Goal: Information Seeking & Learning: Learn about a topic

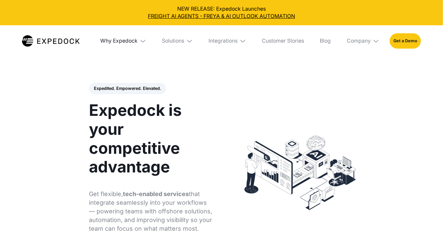
select select
click at [176, 40] on div "Solutions" at bounding box center [173, 41] width 22 height 7
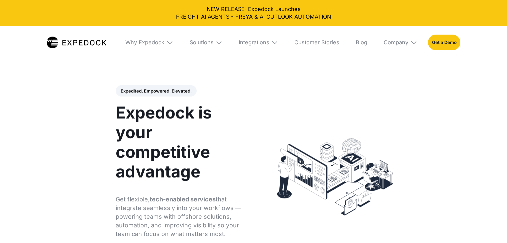
select select
click at [201, 43] on div "Solutions" at bounding box center [202, 42] width 24 height 7
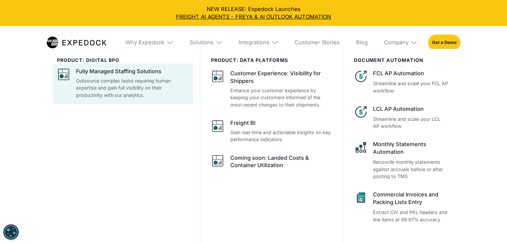
click at [142, 71] on div "Fully Managed Staffing Solutions" at bounding box center [118, 72] width 85 height 8
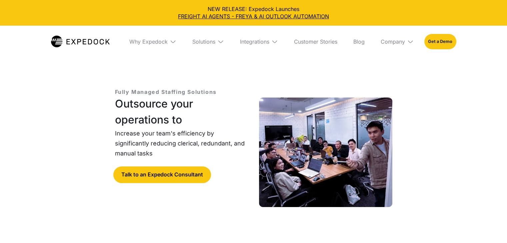
select select
